Goal: Find specific page/section: Find specific page/section

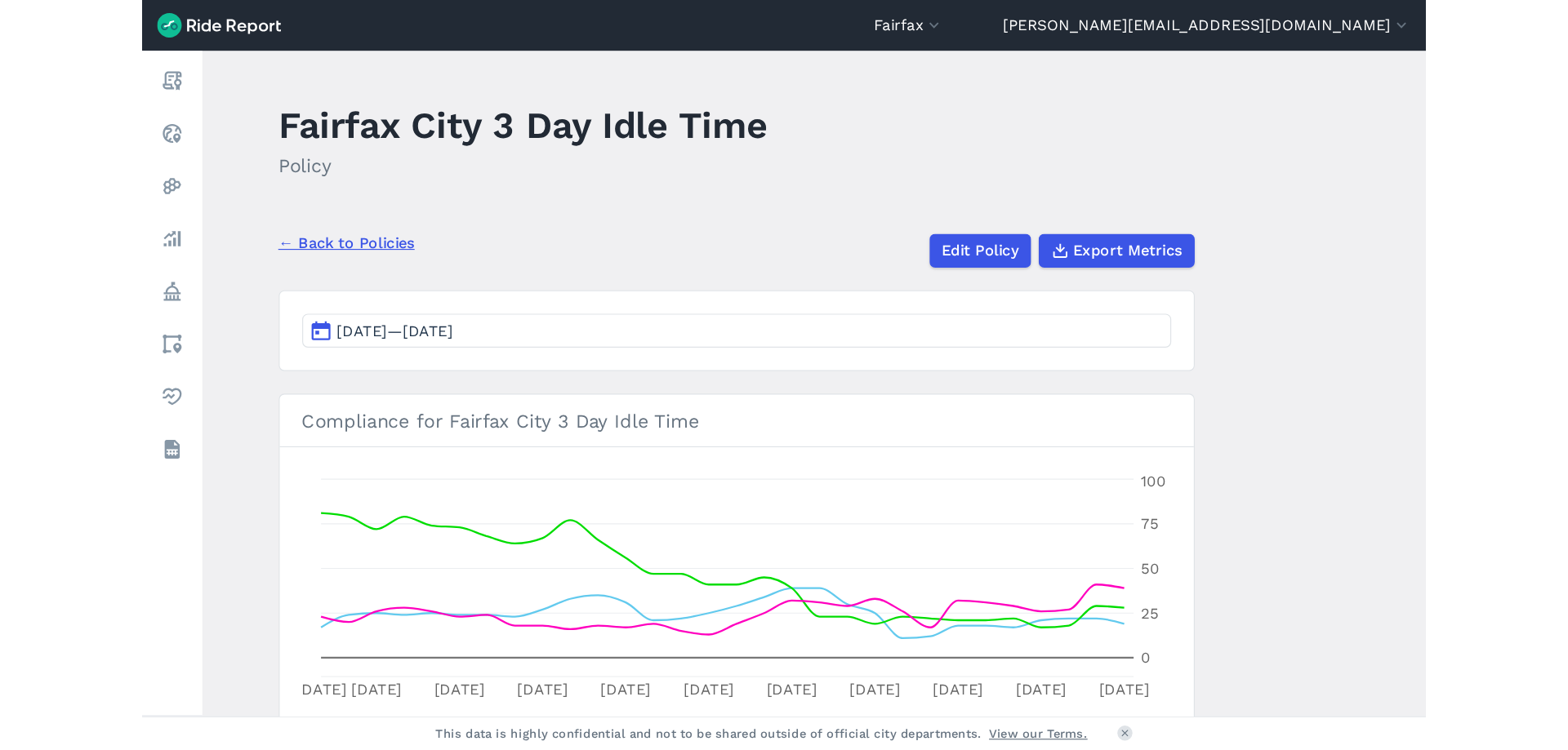
scroll to position [326, 0]
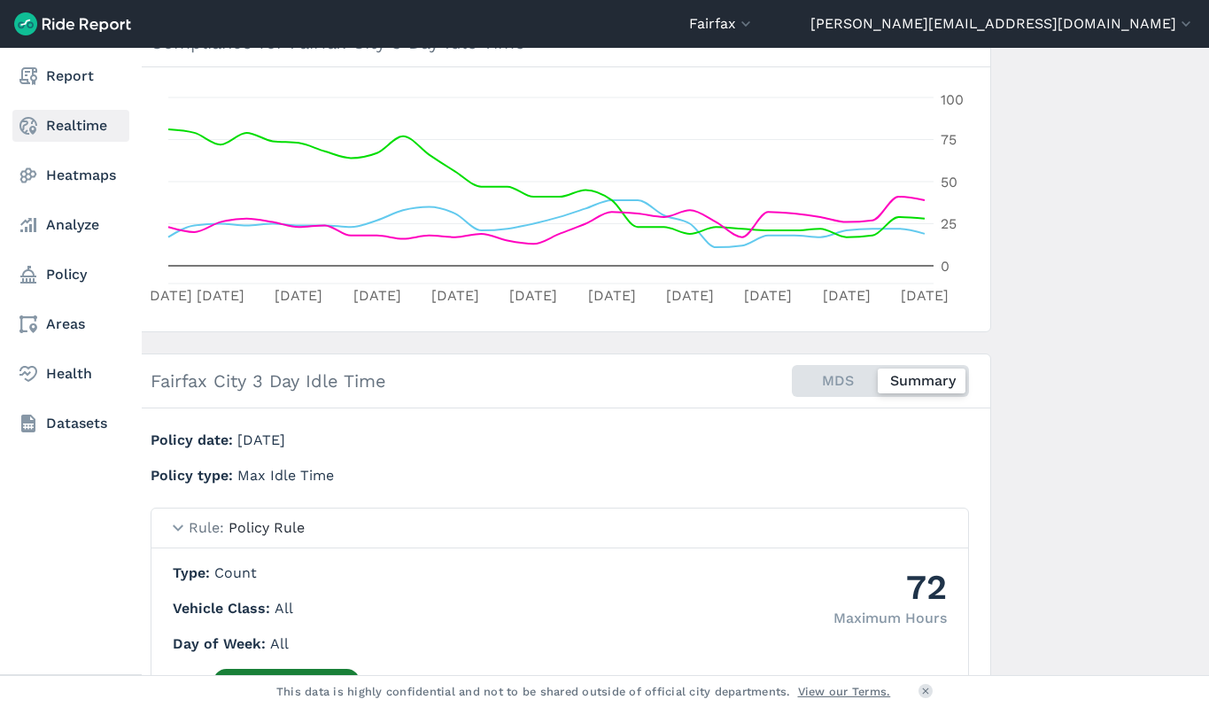
click at [76, 123] on link "Realtime" at bounding box center [70, 126] width 117 height 32
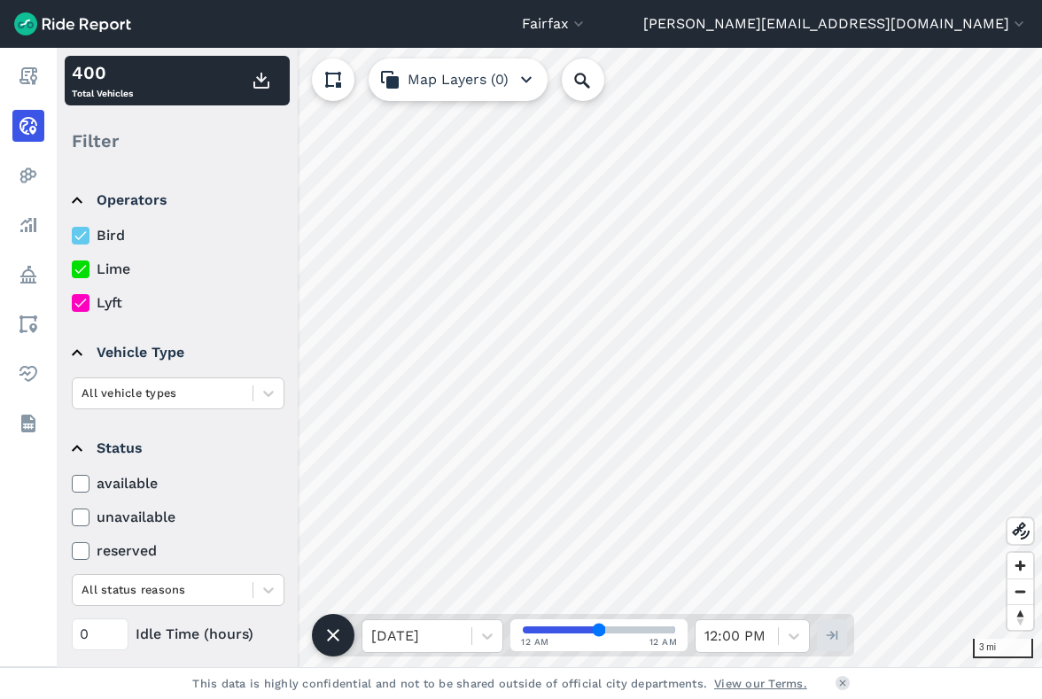
click at [82, 265] on icon at bounding box center [81, 269] width 16 height 18
click at [72, 265] on input "Lime" at bounding box center [72, 265] width 0 height 12
click at [82, 305] on icon at bounding box center [81, 303] width 16 height 18
click at [72, 304] on input "Lyft" at bounding box center [72, 298] width 0 height 12
click at [81, 272] on icon at bounding box center [81, 269] width 16 height 18
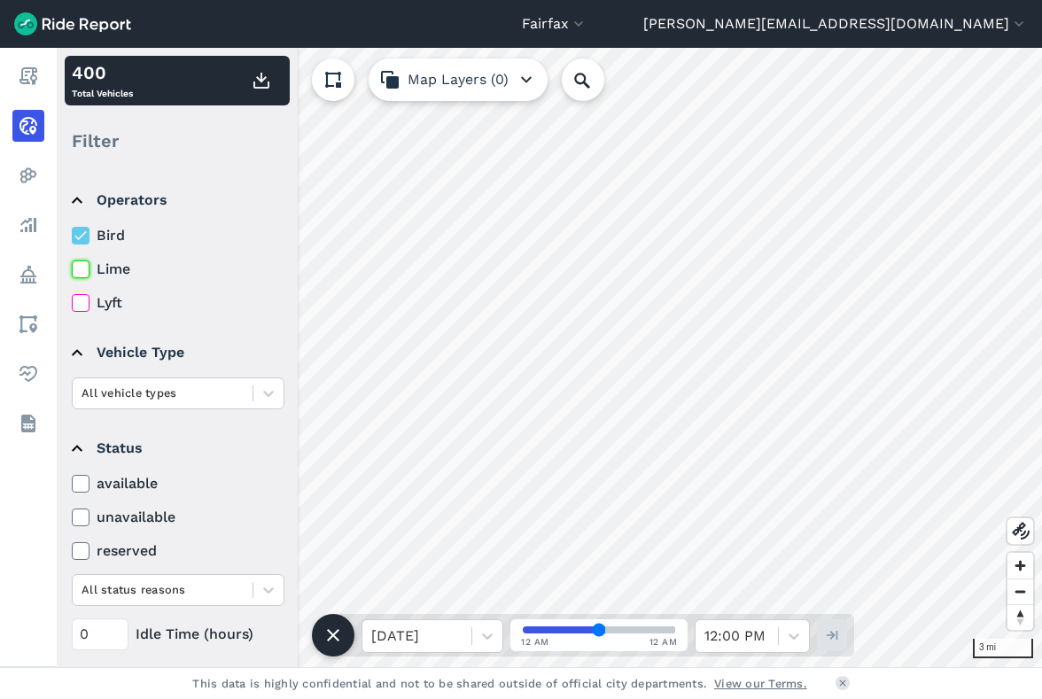
click at [72, 270] on input "Lime" at bounding box center [72, 265] width 0 height 12
click at [77, 269] on icon at bounding box center [81, 269] width 16 height 18
click at [72, 269] on input "Lime" at bounding box center [72, 265] width 0 height 12
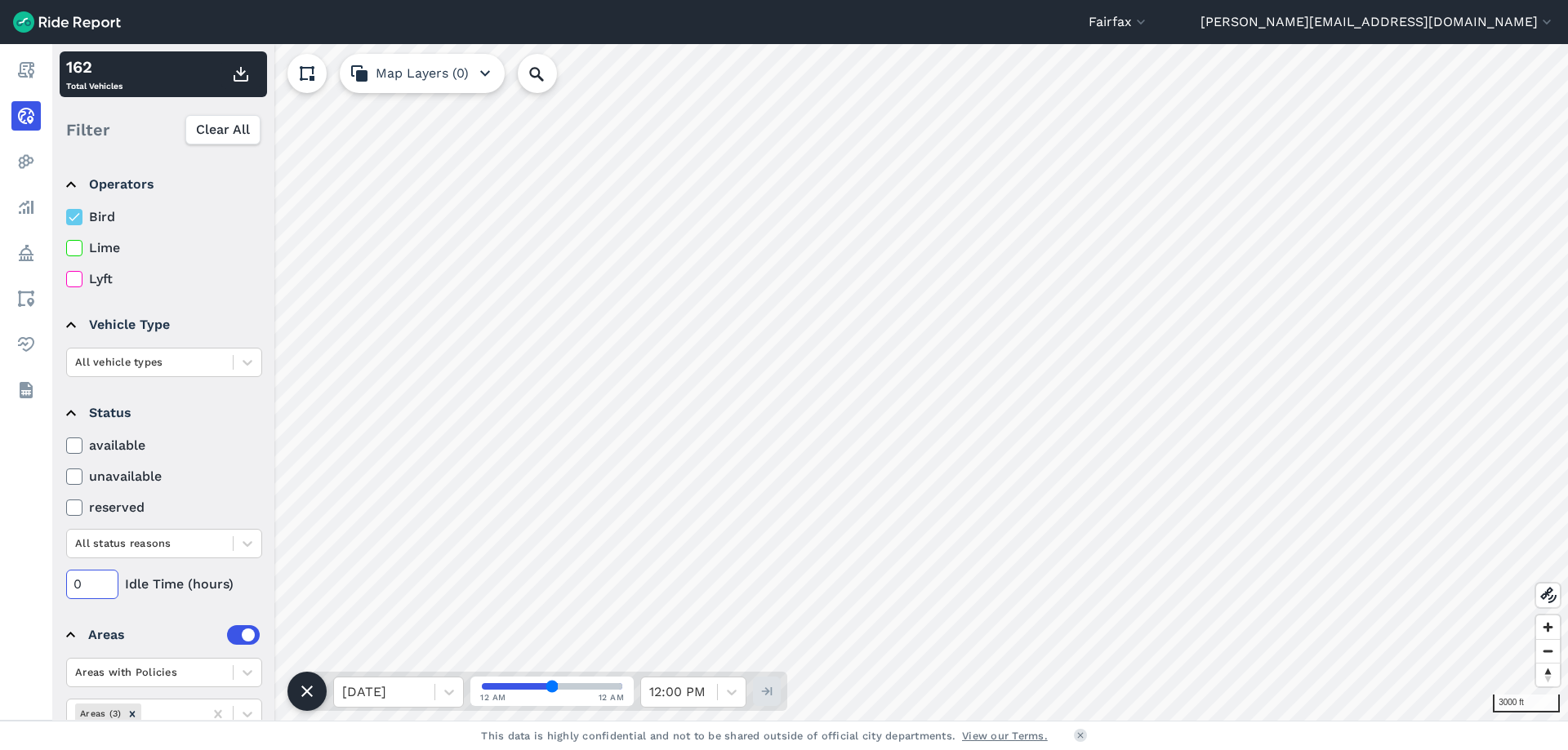
click at [96, 594] on input "0" at bounding box center [92, 584] width 53 height 29
click at [86, 583] on input "072" at bounding box center [92, 584] width 53 height 29
click at [83, 583] on input "072" at bounding box center [92, 584] width 53 height 29
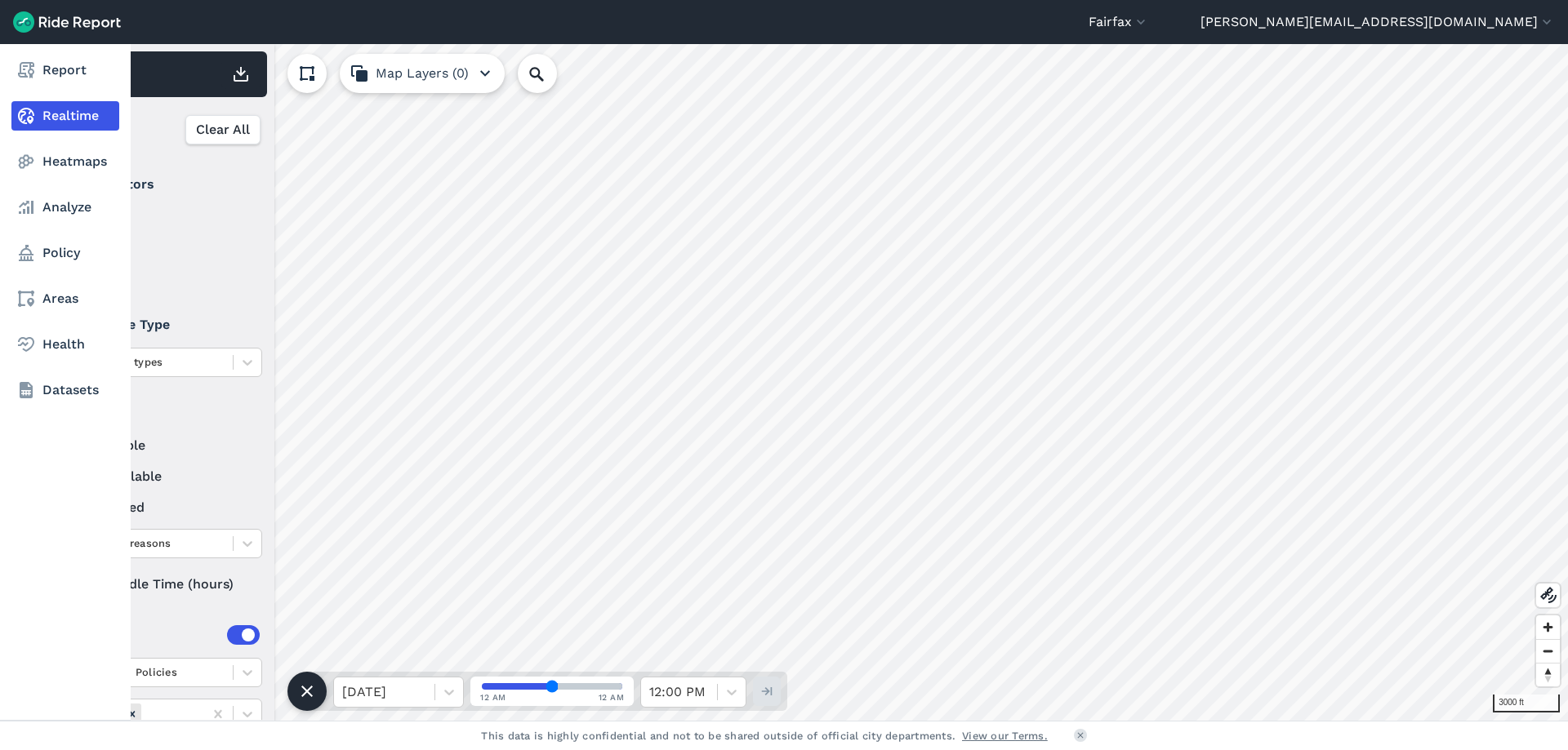
type input "72"
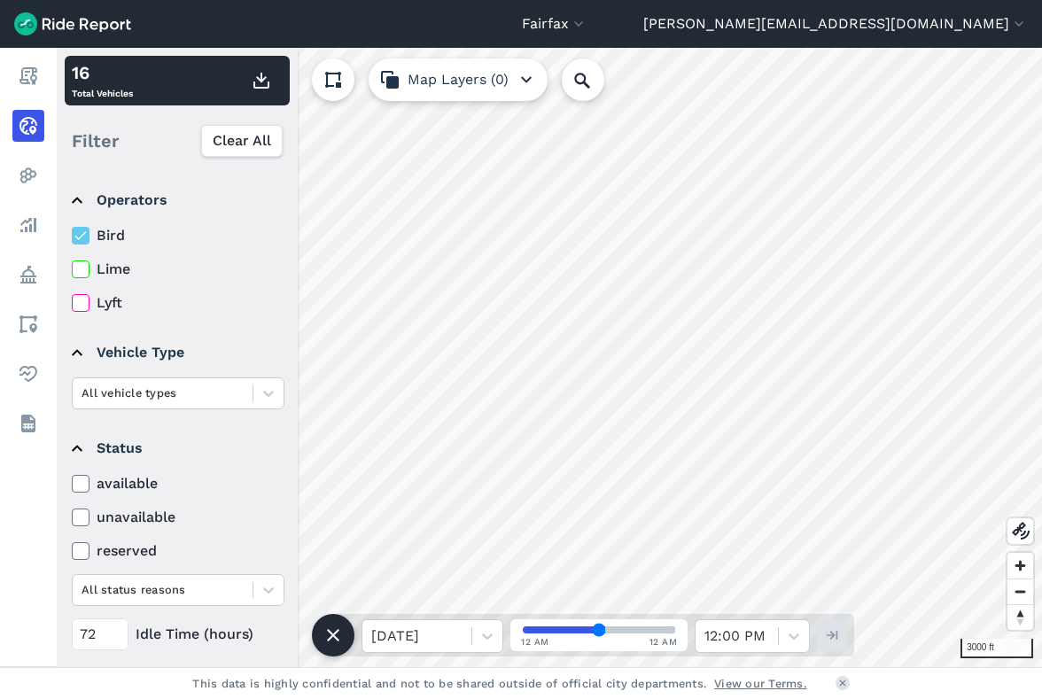
drag, startPoint x: 88, startPoint y: 235, endPoint x: 81, endPoint y: 272, distance: 37.7
click at [88, 235] on icon at bounding box center [81, 236] width 16 height 18
click at [72, 235] on input "Bird" at bounding box center [72, 231] width 0 height 12
click at [81, 272] on icon at bounding box center [81, 269] width 16 height 18
click at [72, 270] on input "Lime" at bounding box center [72, 265] width 0 height 12
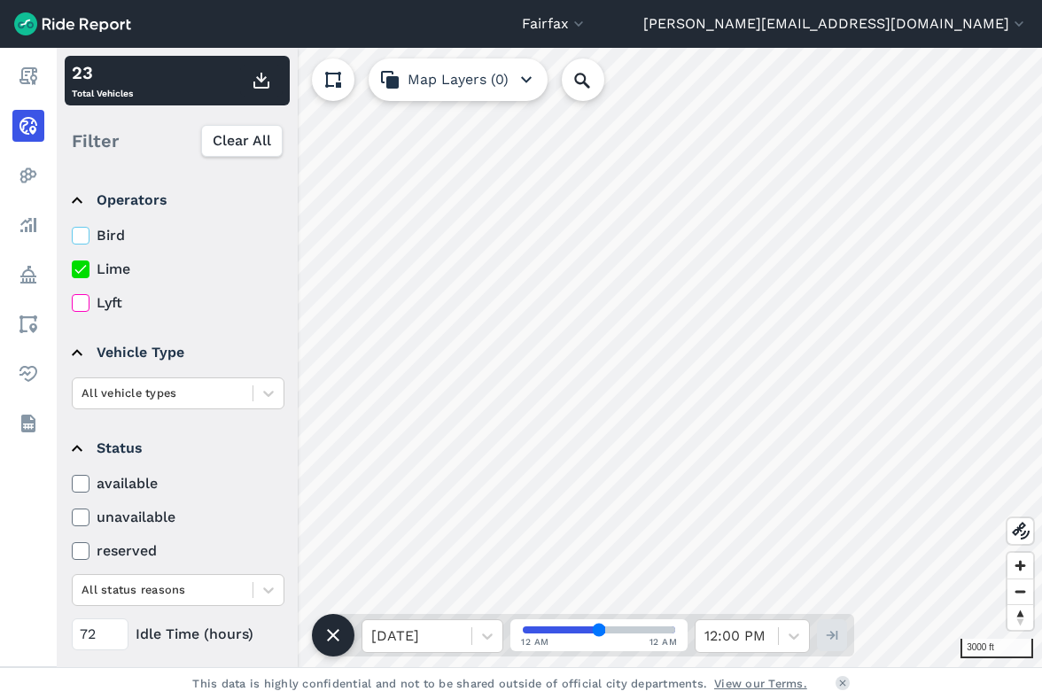
click at [87, 234] on icon at bounding box center [81, 236] width 16 height 18
click at [72, 234] on input "Bird" at bounding box center [72, 231] width 0 height 12
click at [76, 276] on icon at bounding box center [81, 269] width 16 height 18
click at [72, 270] on input "Lime" at bounding box center [72, 265] width 0 height 12
click at [81, 271] on icon at bounding box center [81, 269] width 16 height 18
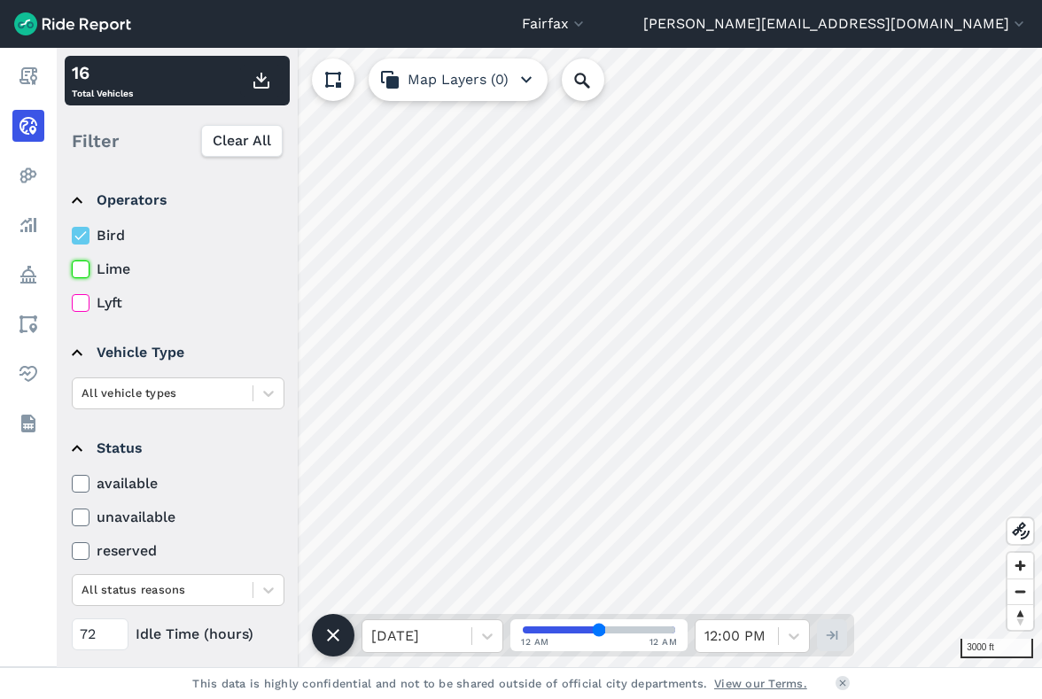
click at [72, 270] on input "Lime" at bounding box center [72, 265] width 0 height 12
click at [79, 238] on use at bounding box center [80, 235] width 12 height 9
click at [72, 236] on input "Bird" at bounding box center [72, 231] width 0 height 12
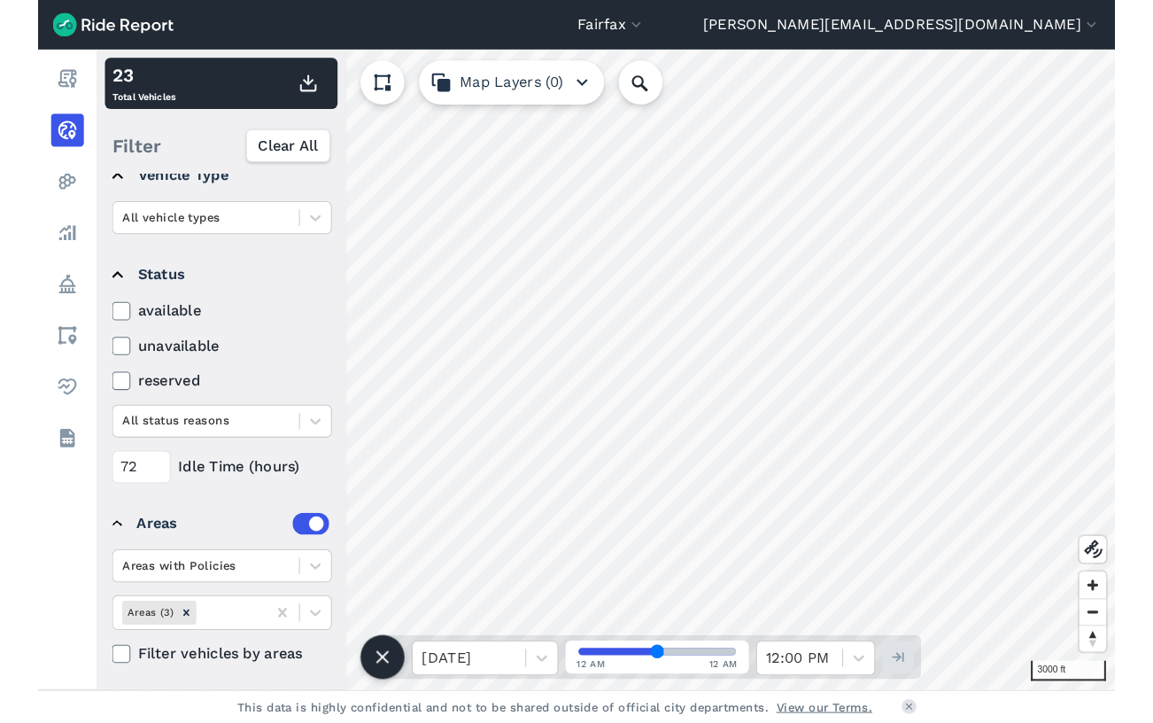
scroll to position [188, 0]
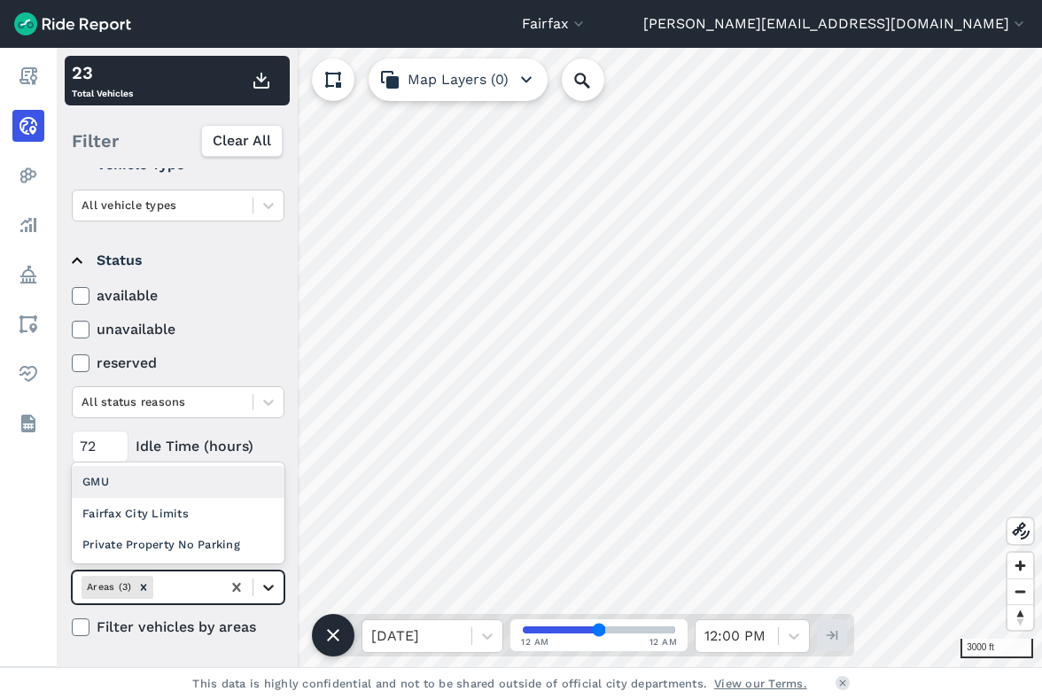
click at [275, 587] on icon at bounding box center [269, 587] width 18 height 18
click at [136, 503] on div "Fairfax City Limits" at bounding box center [178, 513] width 213 height 31
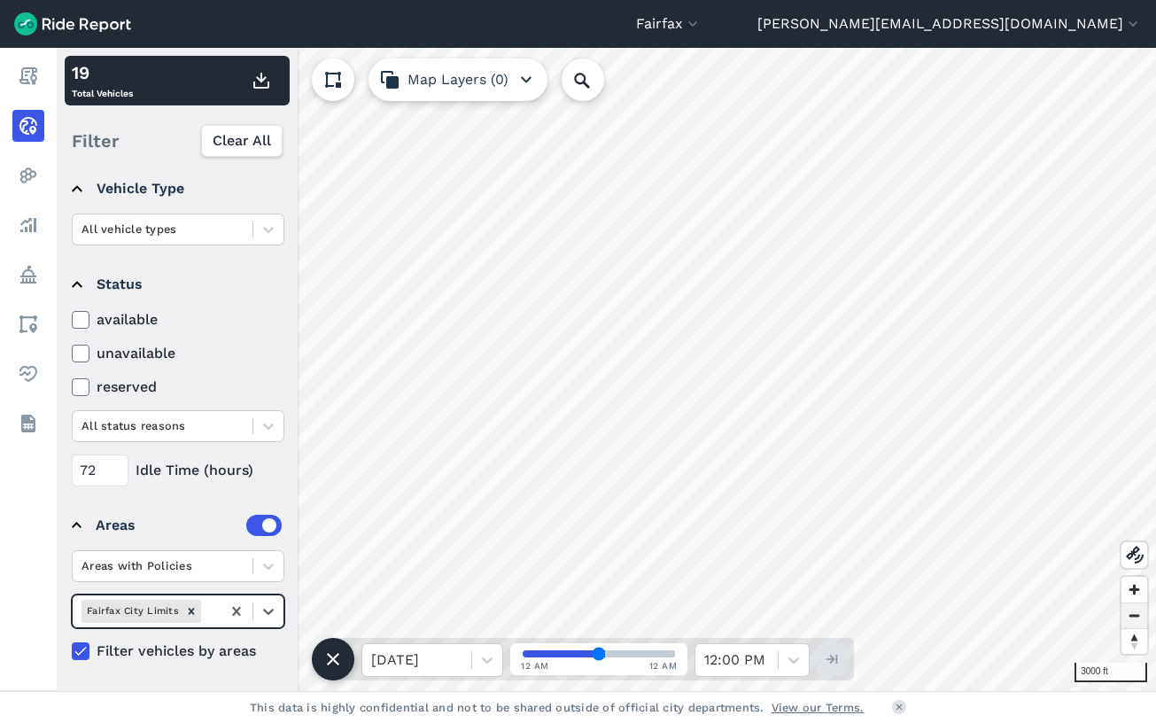
scroll to position [164, 0]
click at [188, 613] on icon "Remove Fairfax City Limits" at bounding box center [191, 611] width 6 height 6
